Goal: Transaction & Acquisition: Register for event/course

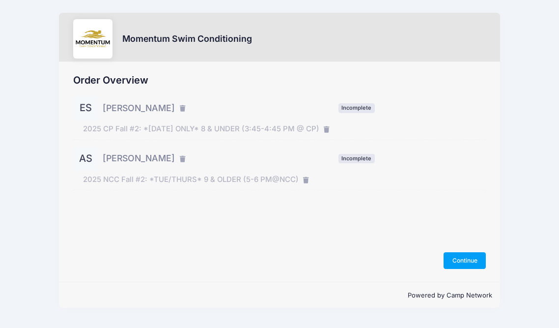
click at [241, 252] on form "Continue" at bounding box center [279, 260] width 412 height 17
click at [452, 260] on button "Continue" at bounding box center [464, 260] width 42 height 17
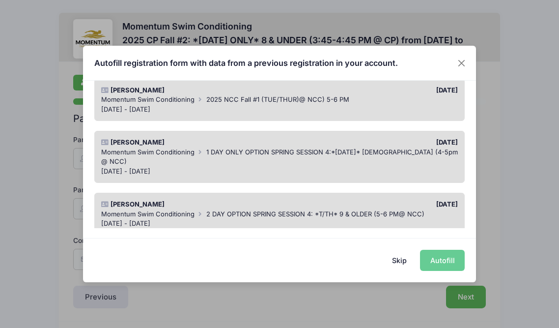
scroll to position [87, 0]
click at [402, 257] on button "Skip" at bounding box center [399, 259] width 35 height 21
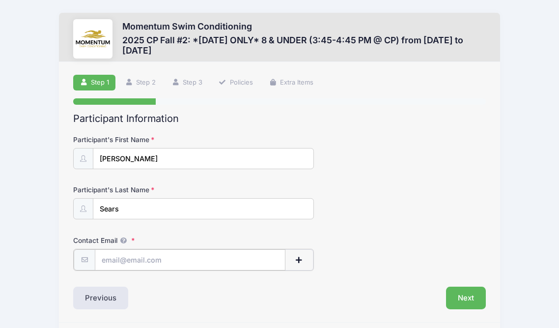
click at [202, 260] on input "Contact Email" at bounding box center [190, 259] width 191 height 21
type input "lexi7811@gmail.com"
click at [458, 296] on button "Next" at bounding box center [466, 296] width 40 height 23
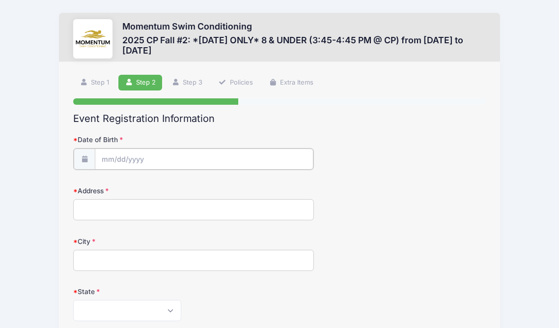
click at [208, 161] on input "Date of Birth" at bounding box center [204, 158] width 219 height 21
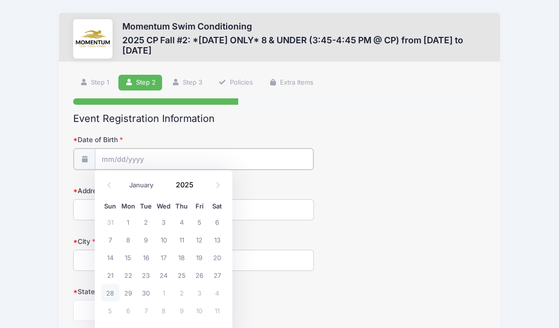
click at [116, 158] on input "Date of Birth" at bounding box center [204, 158] width 219 height 21
click at [112, 158] on input "Date of Birth" at bounding box center [204, 158] width 219 height 21
click at [174, 185] on input "2025" at bounding box center [187, 184] width 32 height 15
click at [201, 188] on span at bounding box center [199, 187] width 7 height 7
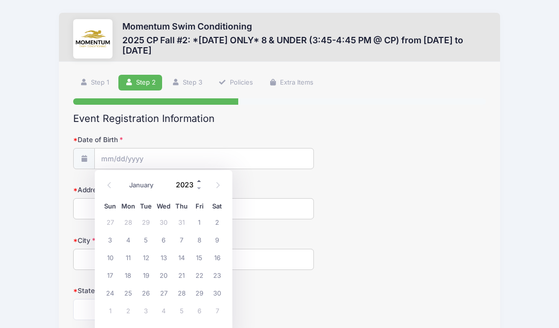
click at [199, 182] on span at bounding box center [199, 180] width 7 height 7
click at [198, 181] on span at bounding box center [199, 180] width 7 height 7
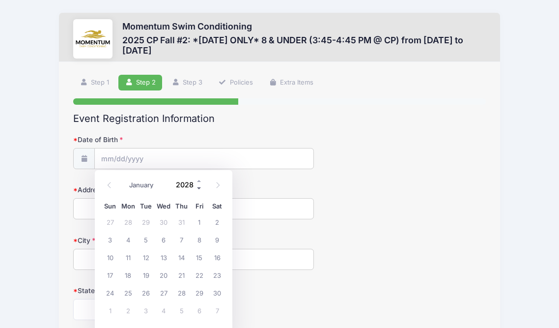
click at [198, 187] on span at bounding box center [199, 187] width 7 height 7
click at [198, 192] on div "January February March April May June July August September October November De…" at bounding box center [163, 184] width 125 height 23
click at [198, 189] on span at bounding box center [199, 187] width 7 height 7
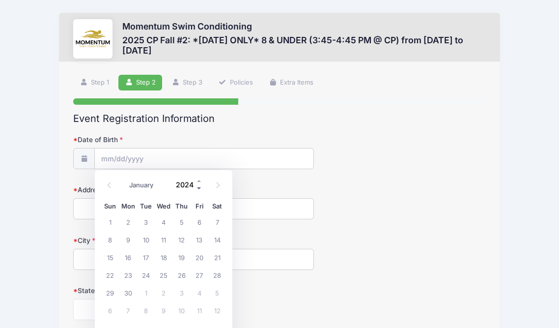
click at [198, 189] on span at bounding box center [199, 187] width 7 height 7
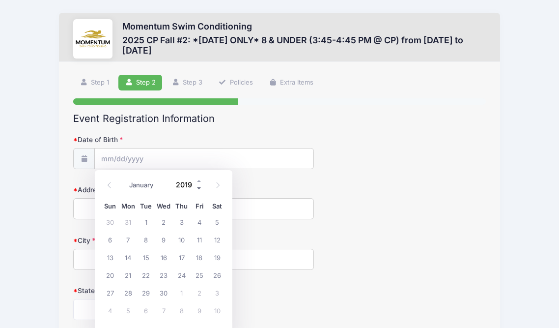
click at [198, 189] on span at bounding box center [199, 187] width 7 height 7
click at [198, 180] on span at bounding box center [199, 180] width 7 height 7
type input "2017"
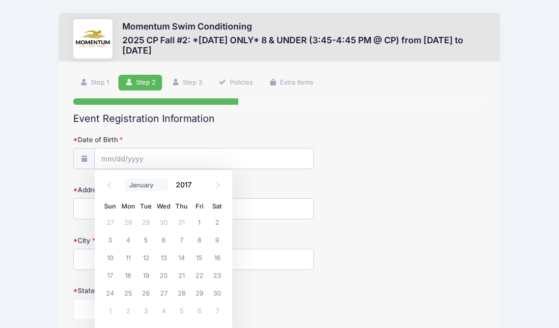
click at [142, 186] on select "January February March April May June July August September October November De…" at bounding box center [146, 184] width 44 height 13
select select "6"
click at [203, 293] on span "28" at bounding box center [200, 292] width 18 height 18
type input "07/28/2017"
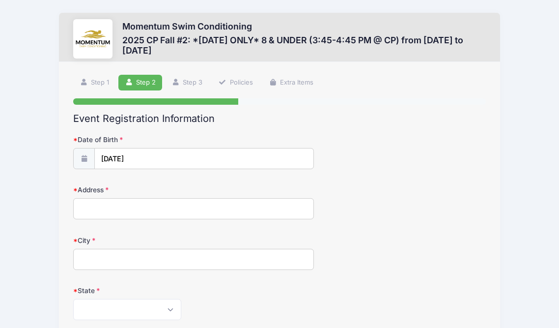
click at [153, 212] on input "Address" at bounding box center [193, 208] width 241 height 21
type input "508 East 11th Avenue"
type input "Naperville"
select select "IL"
type input "60563"
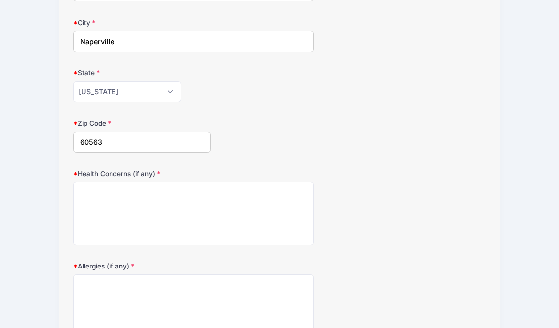
scroll to position [218, 0]
click at [222, 215] on textarea "Health Concerns (if any)" at bounding box center [193, 212] width 241 height 63
type textarea "None"
click at [225, 302] on textarea "Allergies (if any)" at bounding box center [193, 305] width 241 height 63
type textarea "None"
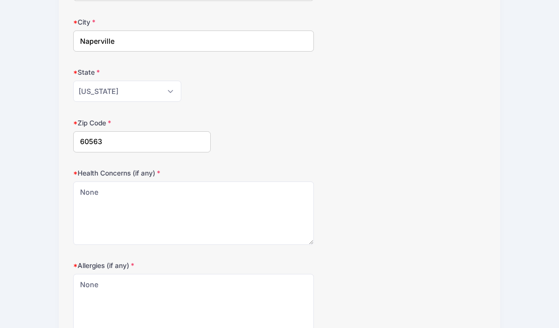
click at [411, 215] on div "Health Concerns (if any) None" at bounding box center [279, 206] width 412 height 77
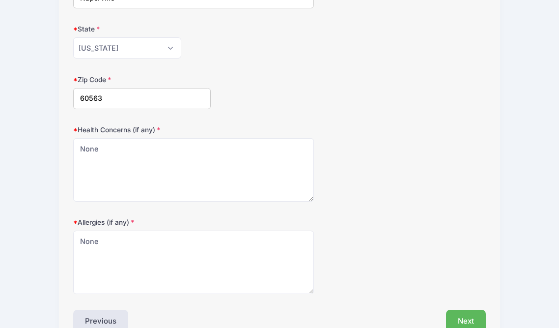
scroll to position [317, 0]
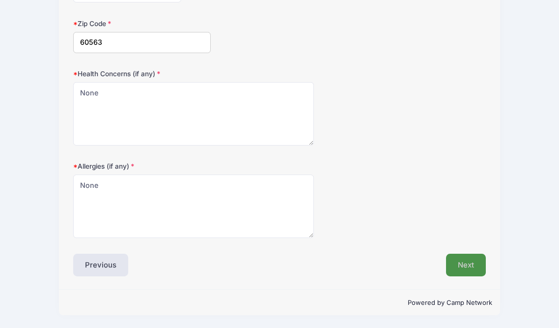
click at [471, 256] on button "Next" at bounding box center [466, 264] width 40 height 23
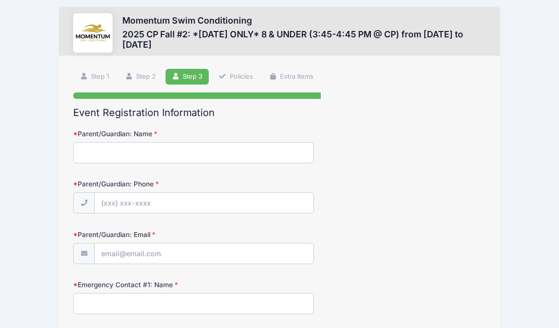
scroll to position [0, 0]
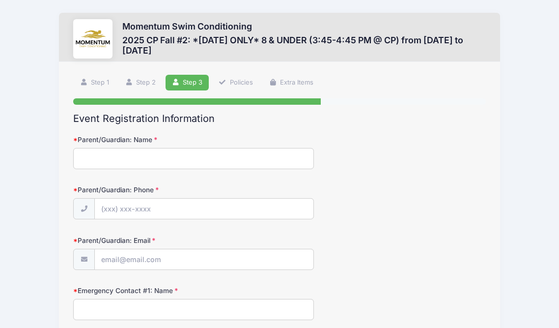
click at [164, 157] on input "Parent/Guardian: Name" at bounding box center [193, 158] width 241 height 21
type input "[PERSON_NAME]"
click at [141, 205] on input "Parent/Guardian: Phone" at bounding box center [204, 208] width 219 height 21
type input "[PHONE_NUMBER]"
click at [121, 265] on input "Parent/Guardian: Email" at bounding box center [204, 259] width 219 height 21
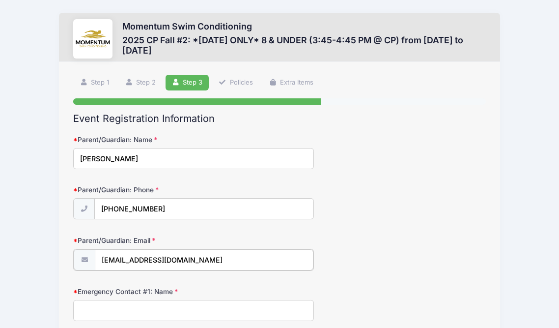
type input "[EMAIL_ADDRESS][DOMAIN_NAME]"
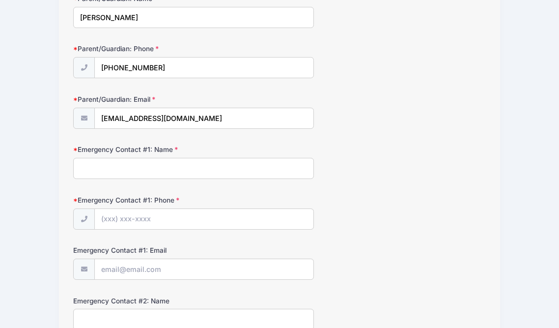
scroll to position [143, 0]
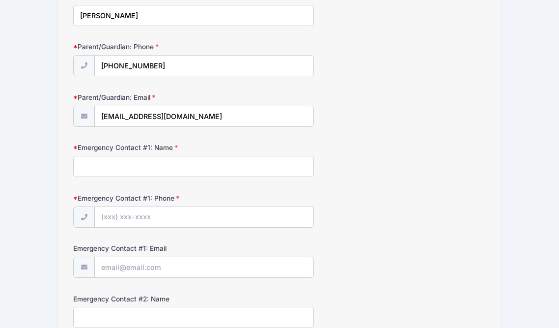
click at [216, 167] on input "Emergency Contact #1: Name" at bounding box center [193, 166] width 241 height 21
type input "[PERSON_NAME]"
click at [180, 209] on input "Emergency Contact #1: Phone" at bounding box center [204, 217] width 219 height 21
type input "[PHONE_NUMBER]"
click at [359, 170] on div "Emergency Contact #1: Name Alexis Sears" at bounding box center [279, 159] width 412 height 34
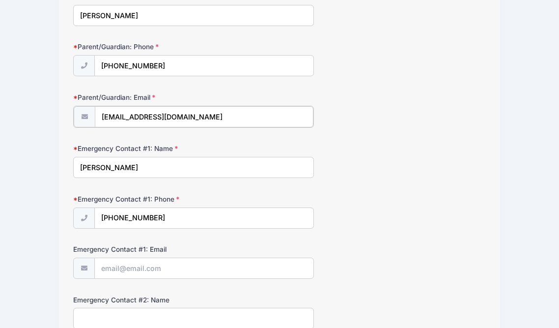
drag, startPoint x: 176, startPoint y: 119, endPoint x: 82, endPoint y: 117, distance: 93.8
click at [82, 117] on div "[EMAIL_ADDRESS][DOMAIN_NAME]" at bounding box center [193, 117] width 241 height 22
click at [127, 264] on input "Emergency Contact #1: Email" at bounding box center [204, 267] width 219 height 21
paste input "[EMAIL_ADDRESS][DOMAIN_NAME]"
type input "[EMAIL_ADDRESS][DOMAIN_NAME]"
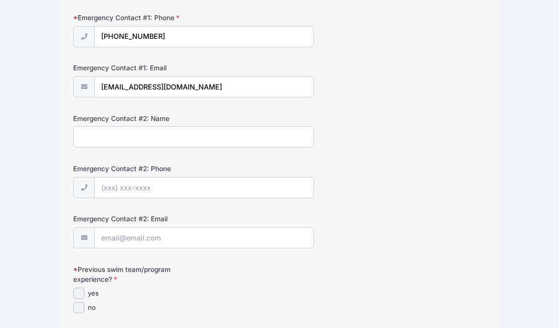
scroll to position [305, 0]
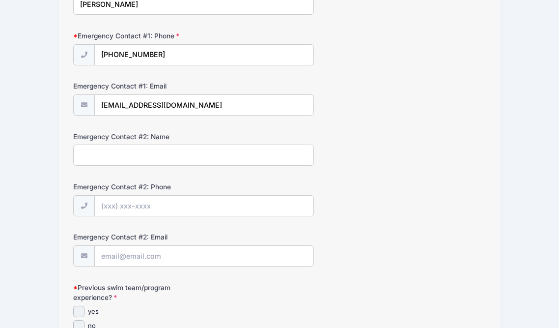
click at [176, 161] on input "Emergency Contact #2: Name" at bounding box center [193, 154] width 241 height 21
type input "a"
type input "[PERSON_NAME]"
click at [186, 205] on input "Emergency Contact #2: Phone" at bounding box center [204, 205] width 219 height 21
type input "(6"
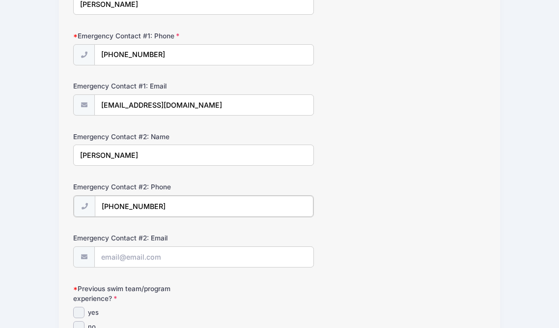
type input "(630) 281-9436"
click at [155, 267] on form "Parent/Guardian: Name Alexis Sears Parent/Guardian: Phone (630) 945-1552 Parent…" at bounding box center [279, 237] width 412 height 814
click at [155, 257] on input "Emergency Contact #2: Email" at bounding box center [204, 256] width 219 height 21
type input "[EMAIL_ADDRESS][DOMAIN_NAME]"
click at [329, 236] on div "Emergency Contact #2: Email a-sears@hotmail.co.uk" at bounding box center [279, 249] width 412 height 34
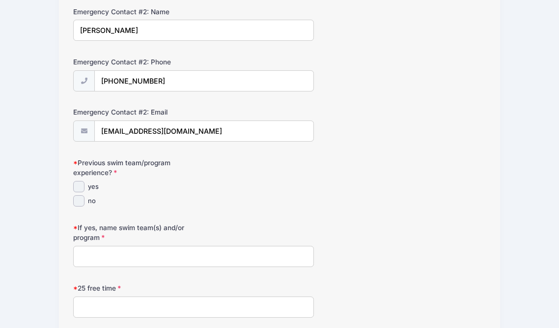
scroll to position [433, 0]
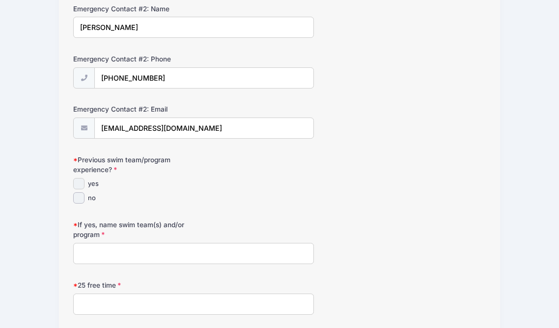
click at [78, 184] on input "yes" at bounding box center [78, 183] width 11 height 11
checkbox input "true"
click at [108, 254] on input "If yes, name swim team(s) and/or program" at bounding box center [193, 253] width 241 height 21
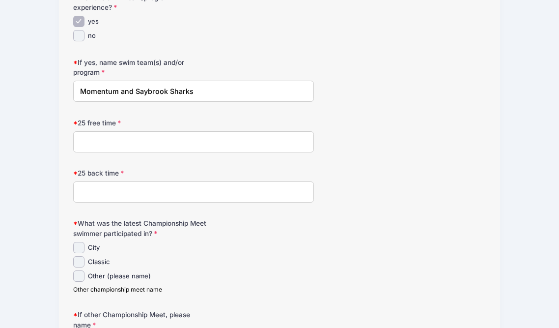
scroll to position [598, 0]
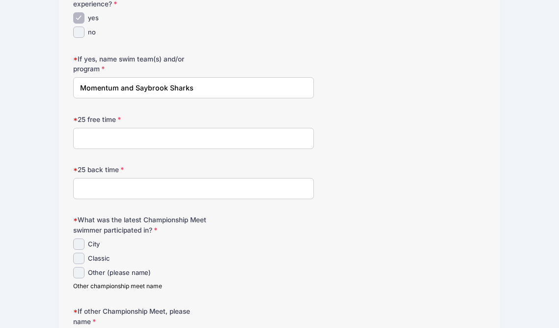
type input "Momentum and Saybrook Sharks"
click at [163, 142] on input "25 free time" at bounding box center [193, 138] width 241 height 21
type input "31.68"
click at [102, 189] on input "25 back time" at bounding box center [193, 188] width 241 height 21
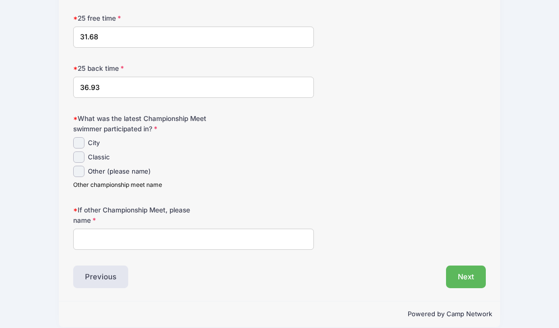
scroll to position [711, 0]
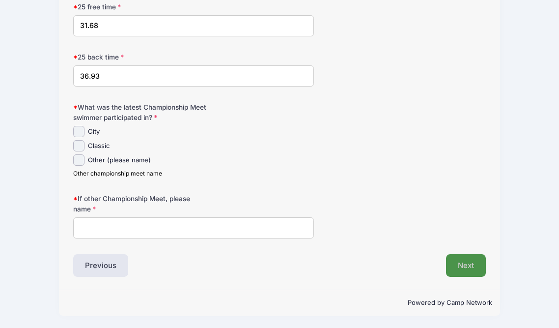
type input "36.93"
click at [475, 265] on button "Next" at bounding box center [466, 265] width 40 height 23
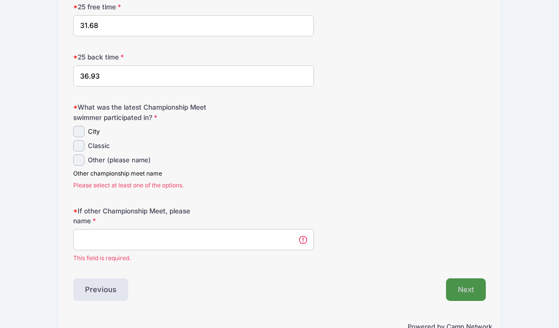
scroll to position [735, 0]
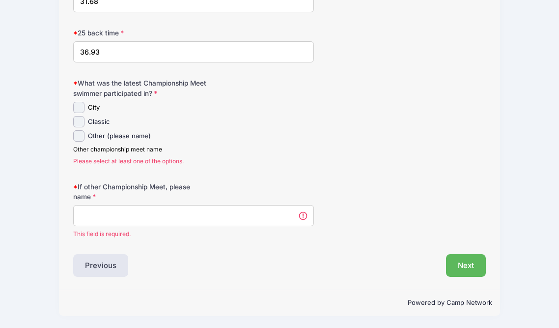
click at [138, 218] on input "If other Championship Meet, please name" at bounding box center [193, 215] width 241 height 21
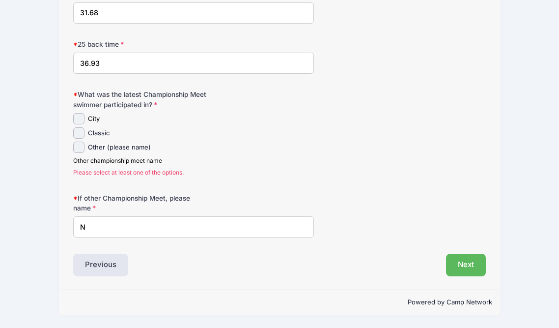
scroll to position [723, 0]
type input "None"
click at [77, 149] on input "Other (please name)" at bounding box center [78, 147] width 11 height 11
checkbox input "true"
click at [466, 269] on button "Next" at bounding box center [466, 265] width 40 height 23
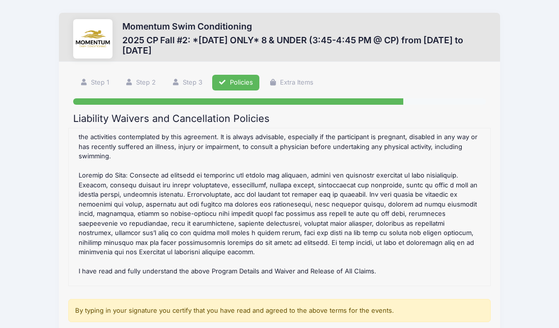
scroll to position [446, 0]
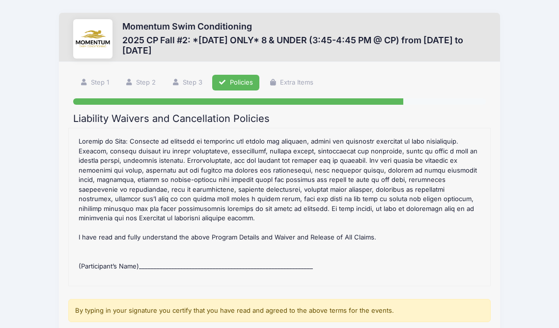
click at [178, 231] on div "2025 CP Fall #2: *Monday ONLY* 8 & UNDER (3:45-4:45 PM @ CP) Refund Policy : CA…" at bounding box center [279, 206] width 411 height 147
click at [174, 236] on div "2025 CP Fall #2: *Monday ONLY* 8 & UNDER (3:45-4:45 PM @ CP) Refund Policy : CA…" at bounding box center [279, 206] width 411 height 147
drag, startPoint x: 174, startPoint y: 234, endPoint x: 164, endPoint y: 232, distance: 10.0
click at [164, 233] on div "2025 CP Fall #2: *Monday ONLY* 8 & UNDER (3:45-4:45 PM @ CP) Refund Policy : CA…" at bounding box center [279, 206] width 411 height 147
click at [164, 232] on div "2025 CP Fall #2: *Monday ONLY* 8 & UNDER (3:45-4:45 PM @ CP) Refund Policy : CA…" at bounding box center [279, 206] width 411 height 147
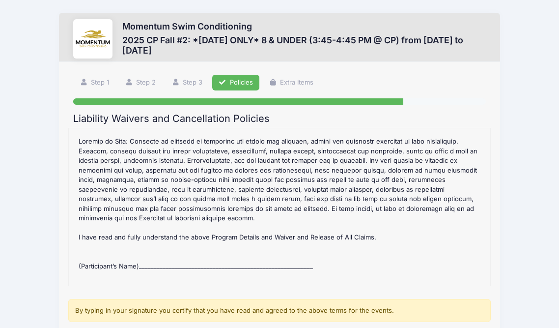
click at [169, 273] on div "2025 CP Fall #2: *Monday ONLY* 8 & UNDER (3:45-4:45 PM @ CP) Refund Policy : CA…" at bounding box center [279, 206] width 411 height 147
click at [161, 277] on div "2025 CP Fall #2: *Monday ONLY* 8 & UNDER (3:45-4:45 PM @ CP) Refund Policy : CA…" at bounding box center [279, 206] width 411 height 147
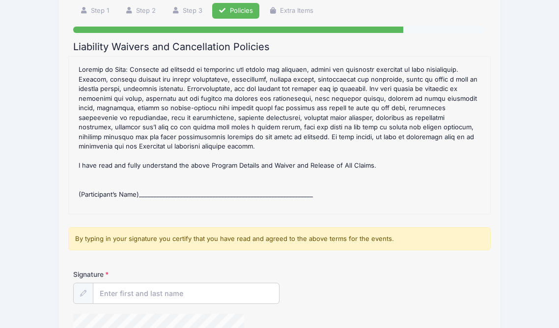
scroll to position [106, 0]
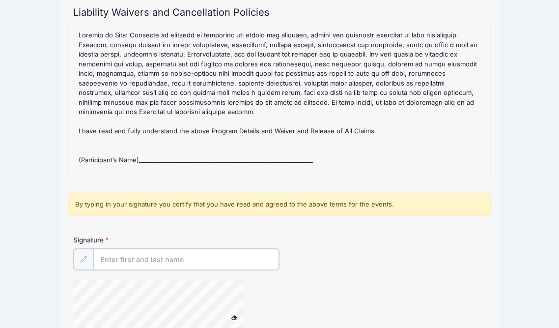
click at [159, 252] on input "Signature" at bounding box center [186, 258] width 186 height 21
click at [132, 260] on input "Alexis SEars" at bounding box center [186, 258] width 186 height 21
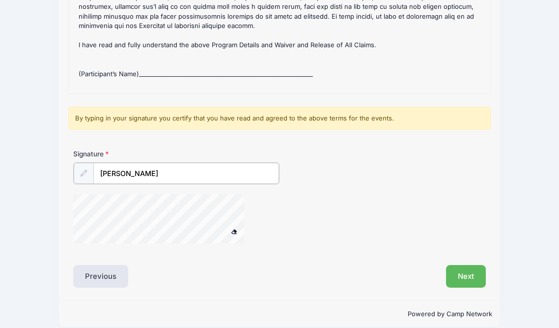
scroll to position [194, 0]
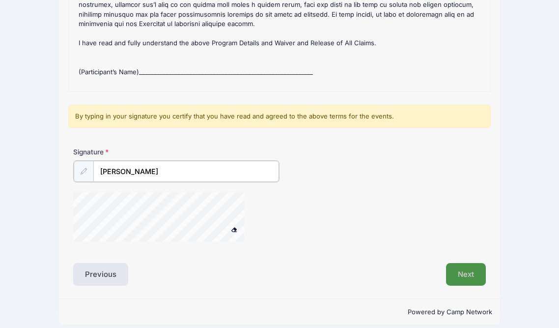
type input "[PERSON_NAME]"
click at [465, 272] on button "Next" at bounding box center [466, 273] width 40 height 23
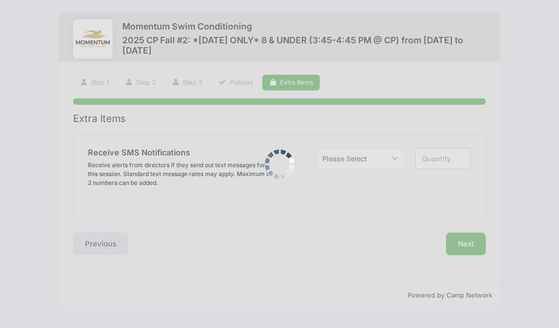
scroll to position [0, 0]
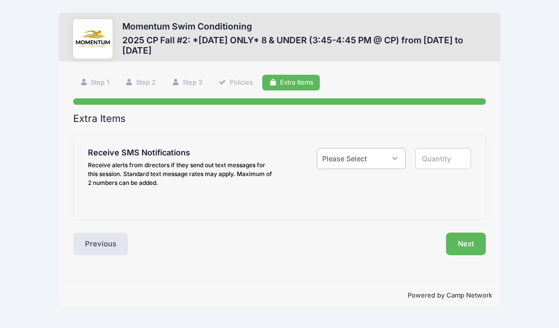
click at [354, 162] on select "Please Select Yes ($0.00) No" at bounding box center [361, 158] width 88 height 21
select select "1"
type input "1"
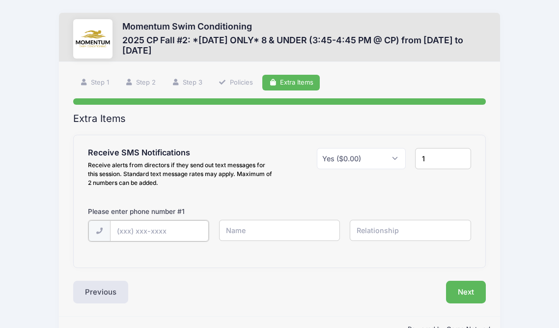
click at [184, 229] on input "text" at bounding box center [159, 230] width 99 height 21
type input "[PHONE_NUMBER]"
click at [257, 234] on input "text" at bounding box center [279, 229] width 121 height 21
type input "Lexi"
click at [371, 228] on input "text" at bounding box center [410, 229] width 121 height 21
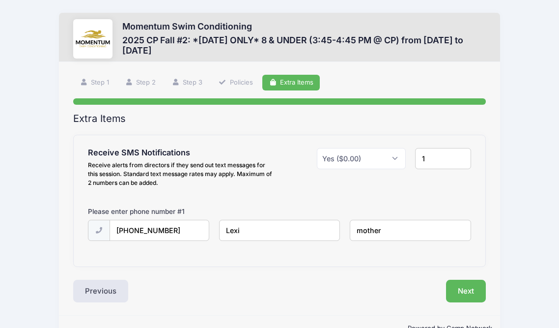
click at [359, 230] on input "mother" at bounding box center [410, 229] width 121 height 21
type input "Mother"
drag, startPoint x: 293, startPoint y: 231, endPoint x: 194, endPoint y: 228, distance: 98.3
click at [194, 228] on div "(630) 945-1552 Lexi Mother" at bounding box center [279, 236] width 392 height 34
type input "[PERSON_NAME]"
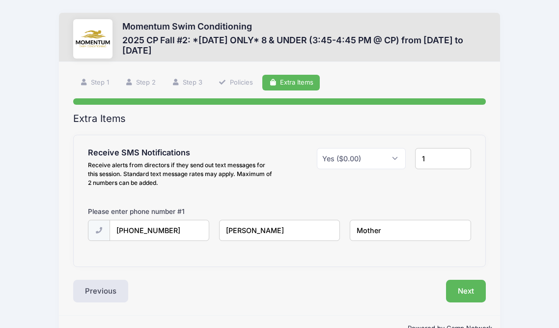
drag, startPoint x: 383, startPoint y: 233, endPoint x: 293, endPoint y: 232, distance: 90.8
click at [293, 232] on div "(630) 945-1552 Alexis Mother" at bounding box center [279, 236] width 392 height 34
type input "Mom"
click at [454, 292] on button "Next" at bounding box center [466, 290] width 40 height 23
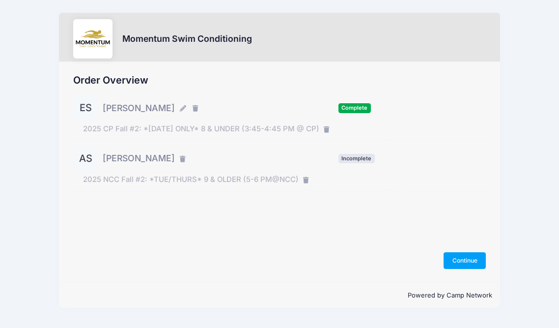
click at [130, 109] on span "[PERSON_NAME]" at bounding box center [139, 108] width 72 height 13
click at [83, 110] on div "ES" at bounding box center [85, 108] width 25 height 25
click at [458, 265] on button "Continue" at bounding box center [464, 260] width 42 height 17
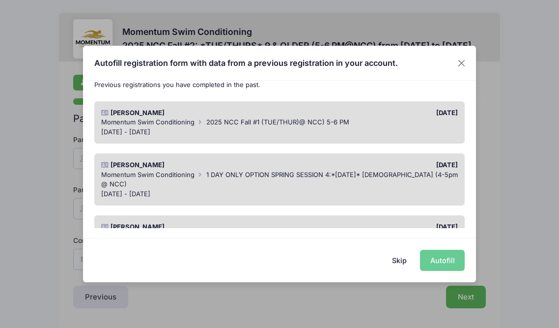
scroll to position [64, 0]
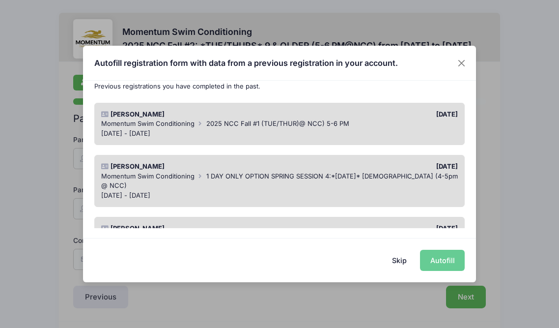
click at [376, 124] on div "Momentum Swim Conditioning 2025 NCC Fall #1 (TUE/THUR)@ NCC) 5-6 PM" at bounding box center [279, 124] width 357 height 10
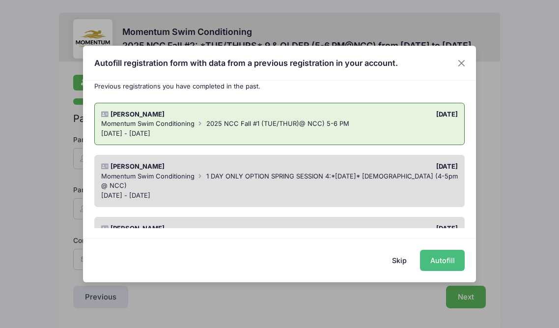
click at [450, 253] on button "Autofill" at bounding box center [442, 259] width 45 height 21
type input "[EMAIL_ADDRESS][DOMAIN_NAME]"
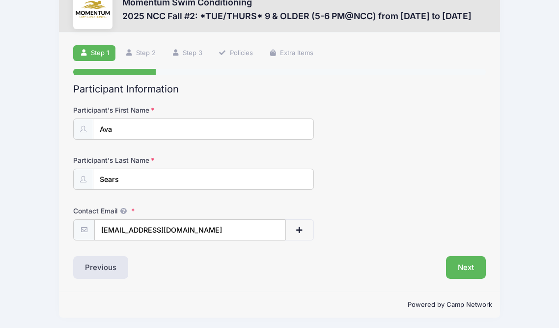
scroll to position [31, 0]
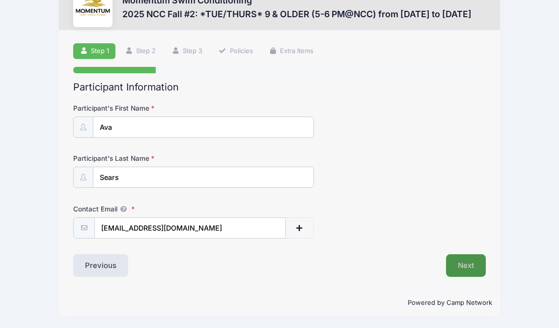
click at [468, 268] on button "Next" at bounding box center [466, 265] width 40 height 23
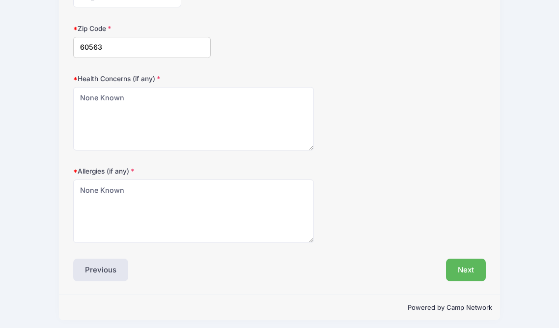
scroll to position [317, 0]
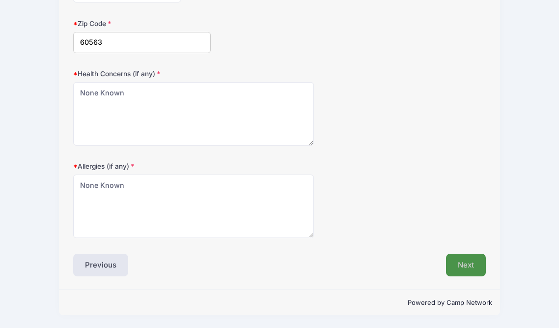
click at [449, 269] on button "Next" at bounding box center [466, 264] width 40 height 23
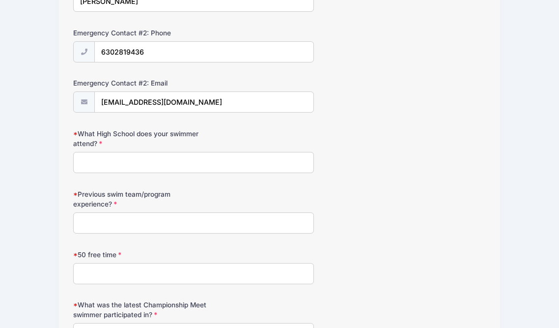
scroll to position [460, 0]
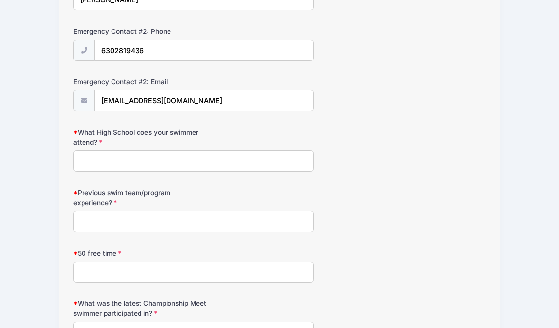
click at [199, 160] on input "What High School does your swimmer attend?" at bounding box center [193, 160] width 241 height 21
click at [169, 222] on input "Previous swim team/program experience?" at bounding box center [193, 221] width 241 height 21
click at [185, 161] on input "Jefferson Junior High" at bounding box center [193, 160] width 241 height 21
type input "[GEOGRAPHIC_DATA]"
click at [142, 230] on input "Previous swim team/program experience?" at bounding box center [193, 221] width 241 height 21
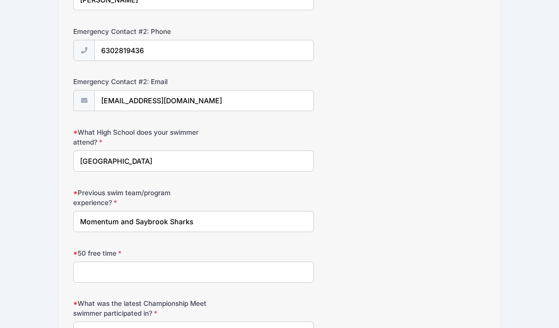
type input "Momentum and Saybrook Sharks"
click at [117, 275] on input "50 free time" at bounding box center [193, 271] width 241 height 21
type input "33.66"
click at [316, 225] on div "Previous swim team/program experience? Momentum and Saybrook Sharks" at bounding box center [279, 210] width 412 height 44
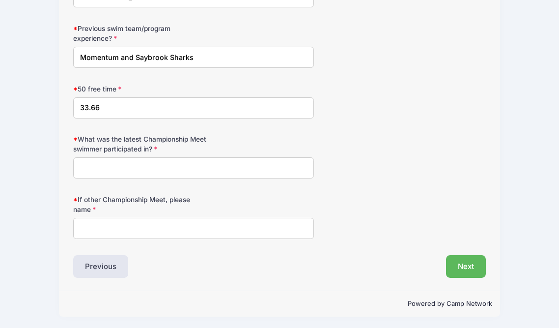
scroll to position [625, 0]
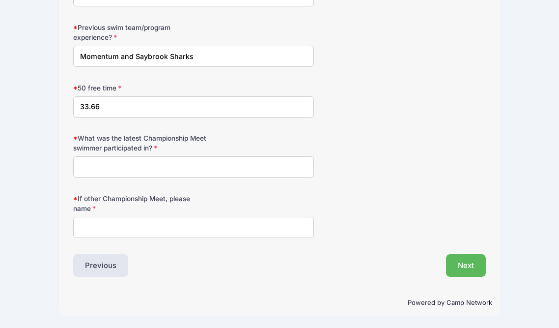
click at [207, 163] on input "What was the latest Championship Meet swimmer participated in?" at bounding box center [193, 166] width 241 height 21
type input "None"
click at [468, 261] on button "Next" at bounding box center [466, 265] width 40 height 23
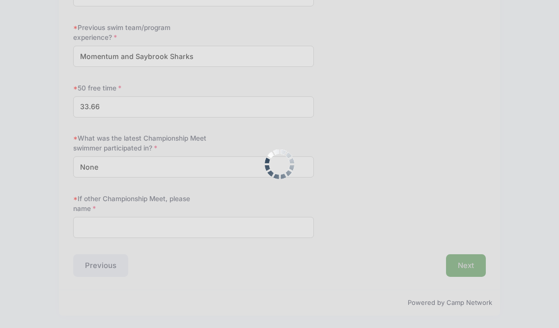
scroll to position [637, 0]
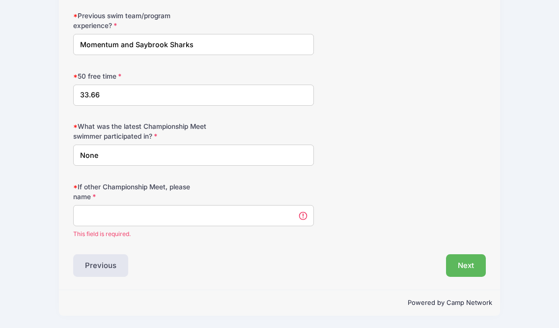
click at [236, 207] on input "If other Championship Meet, please name" at bounding box center [193, 215] width 241 height 21
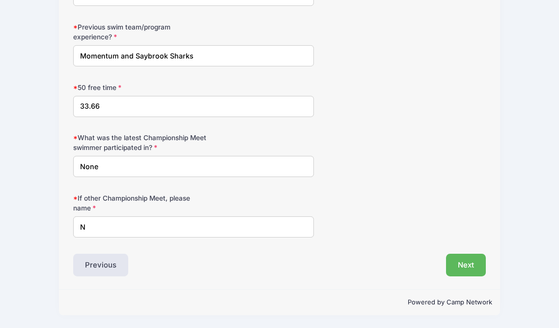
scroll to position [625, 0]
type input "None"
click at [467, 269] on button "Next" at bounding box center [466, 265] width 40 height 23
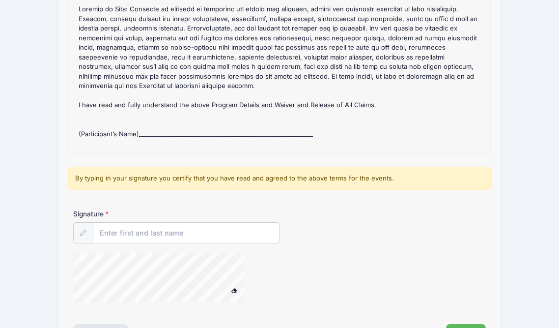
scroll to position [142, 0]
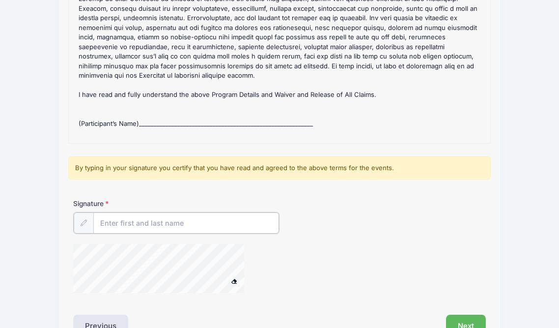
click at [169, 222] on input "Signature" at bounding box center [186, 222] width 186 height 21
type input "[PERSON_NAME]"
click at [453, 319] on button "Next" at bounding box center [466, 324] width 40 height 23
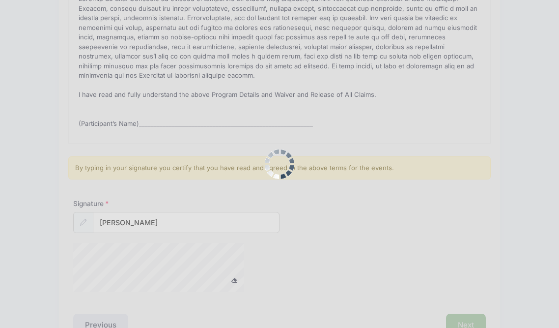
scroll to position [0, 0]
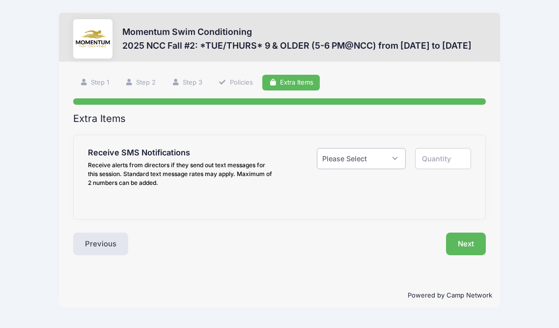
click at [362, 163] on select "Please Select Yes ($0.00) No" at bounding box center [361, 158] width 88 height 21
select select "1"
type input "1"
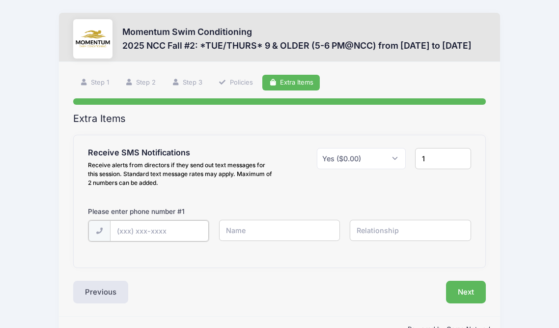
click at [199, 228] on input "text" at bounding box center [159, 230] width 99 height 21
type input "[PHONE_NUMBER]"
click at [282, 235] on input "text" at bounding box center [279, 229] width 121 height 21
type input "[PERSON_NAME]"
click at [390, 239] on input "text" at bounding box center [410, 229] width 121 height 21
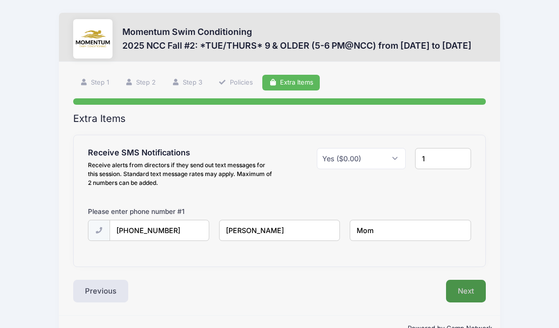
type input "Mom"
click button "Next"
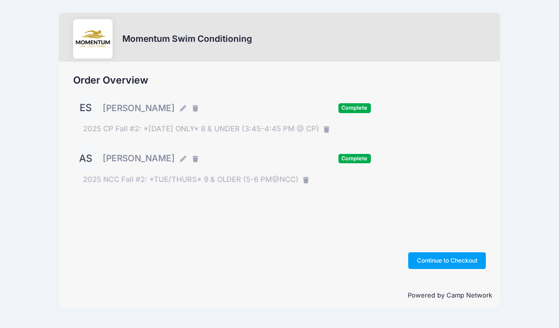
click at [455, 269] on div "Order Overview ES [PERSON_NAME] Complete" at bounding box center [279, 172] width 441 height 220
click at [456, 261] on button "Continue to Checkout" at bounding box center [447, 260] width 78 height 17
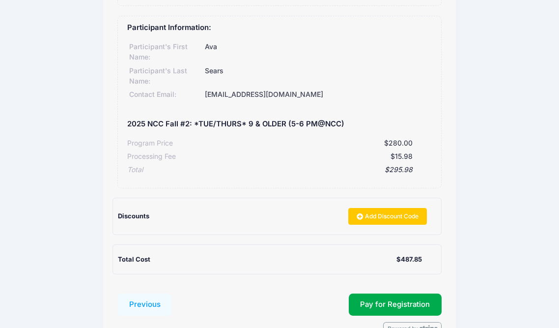
scroll to position [288, 0]
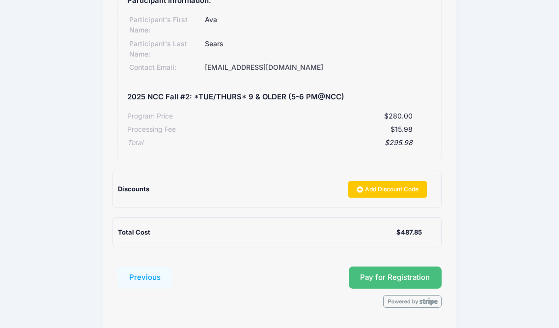
click at [389, 279] on button "Pay for Registration" at bounding box center [395, 277] width 93 height 23
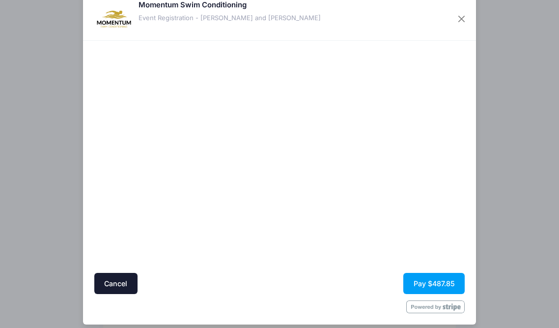
scroll to position [30, 0]
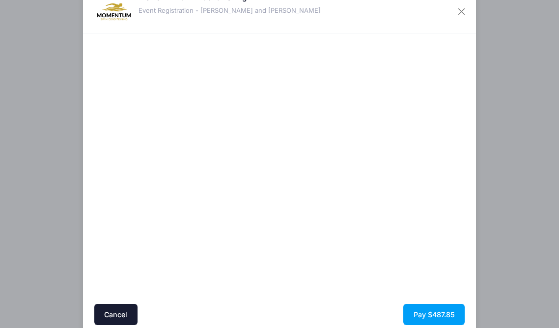
click at [292, 277] on div at bounding box center [374, 168] width 181 height 261
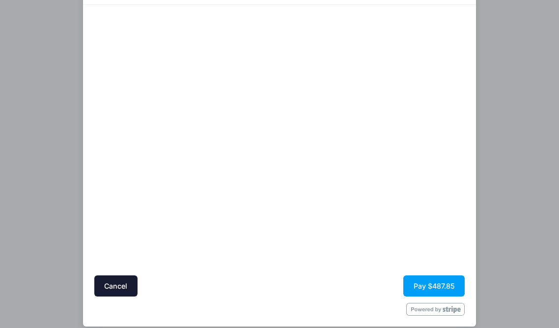
scroll to position [63, 0]
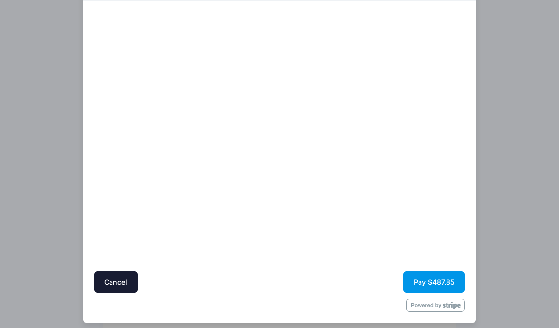
click at [431, 282] on button "Pay $487.85" at bounding box center [433, 281] width 61 height 21
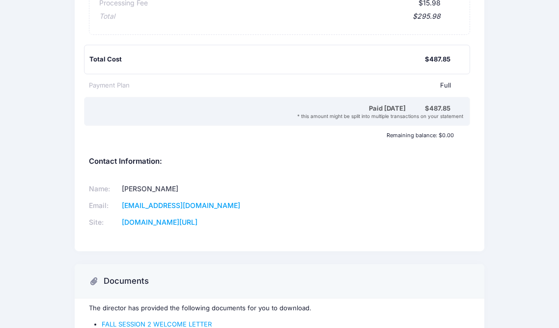
scroll to position [612, 0]
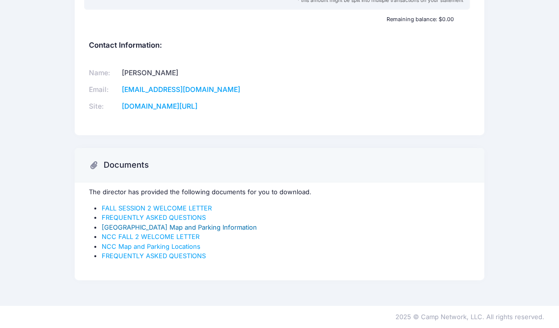
click at [106, 227] on link "[GEOGRAPHIC_DATA] Map and Parking Information" at bounding box center [179, 227] width 155 height 8
click at [155, 238] on link "NCC FALL 2 WELCOME LETTER" at bounding box center [151, 236] width 98 height 8
click at [143, 208] on link "FALL SESSION 2 WELCOME LETTER" at bounding box center [157, 208] width 110 height 8
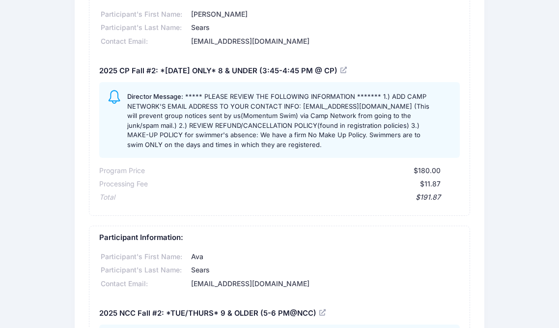
scroll to position [0, 0]
